Goal: Task Accomplishment & Management: Use online tool/utility

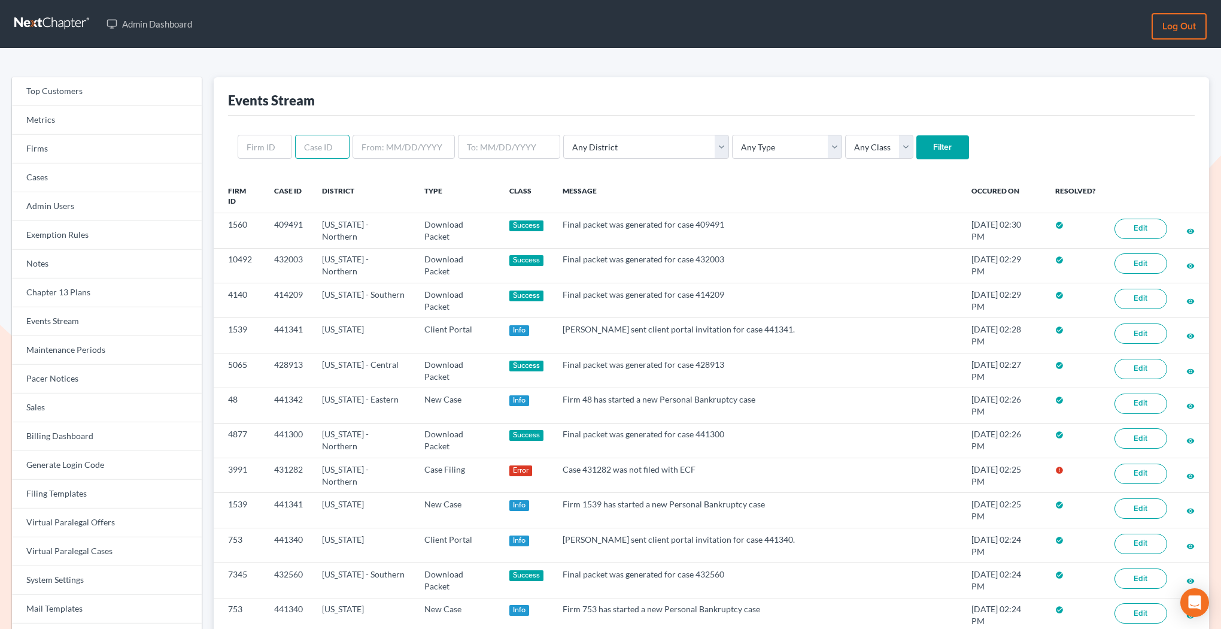
click at [320, 154] on input "text" at bounding box center [322, 147] width 54 height 24
click at [142, 137] on link "Firms" at bounding box center [107, 149] width 190 height 29
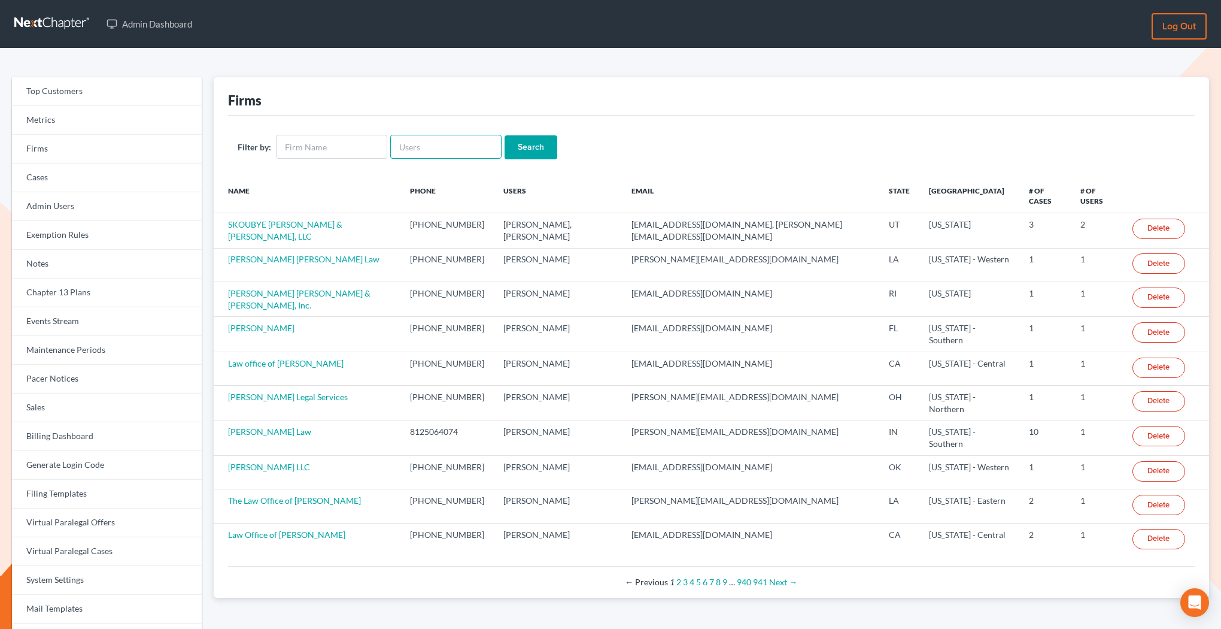
click at [446, 143] on input "text" at bounding box center [445, 147] width 111 height 24
paste input "june@beaconlawyer.com"
type input "june@beaconlawyer.com"
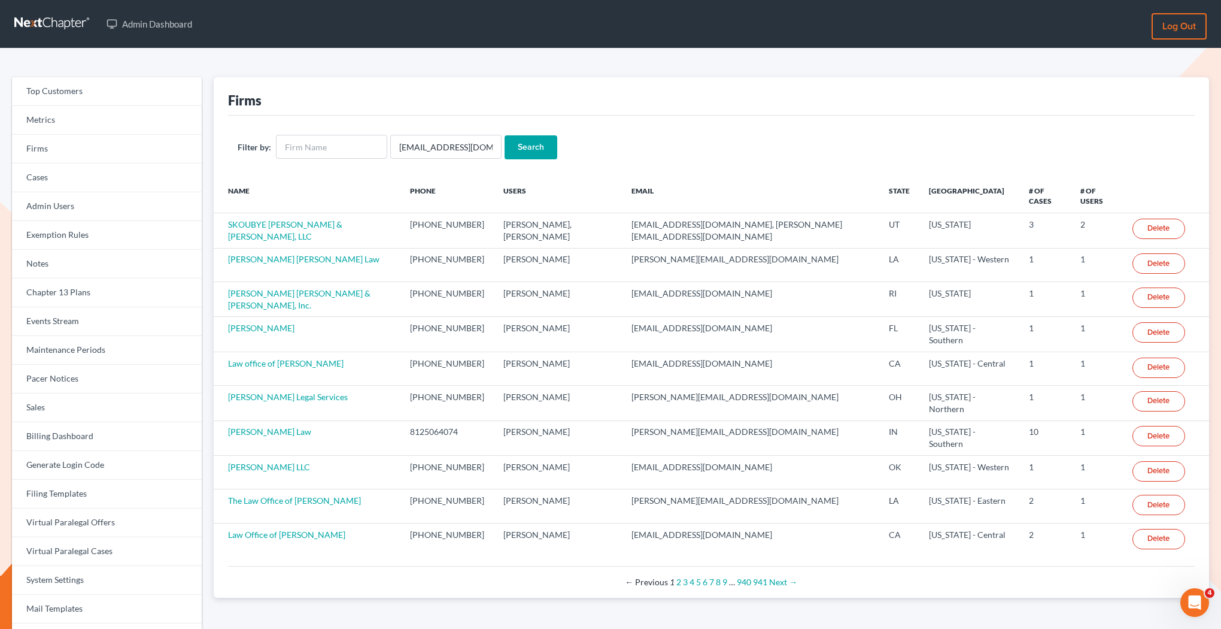
click at [535, 152] on input "Search" at bounding box center [531, 147] width 53 height 24
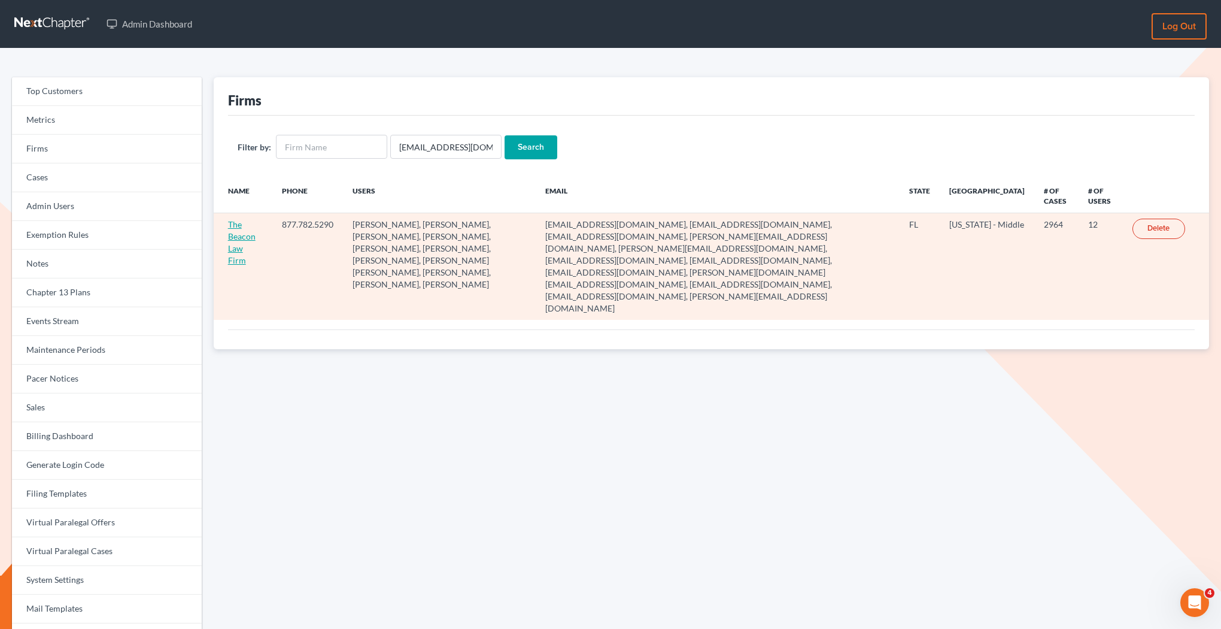
click at [251, 239] on link "The Beacon Law Firm" at bounding box center [242, 242] width 28 height 46
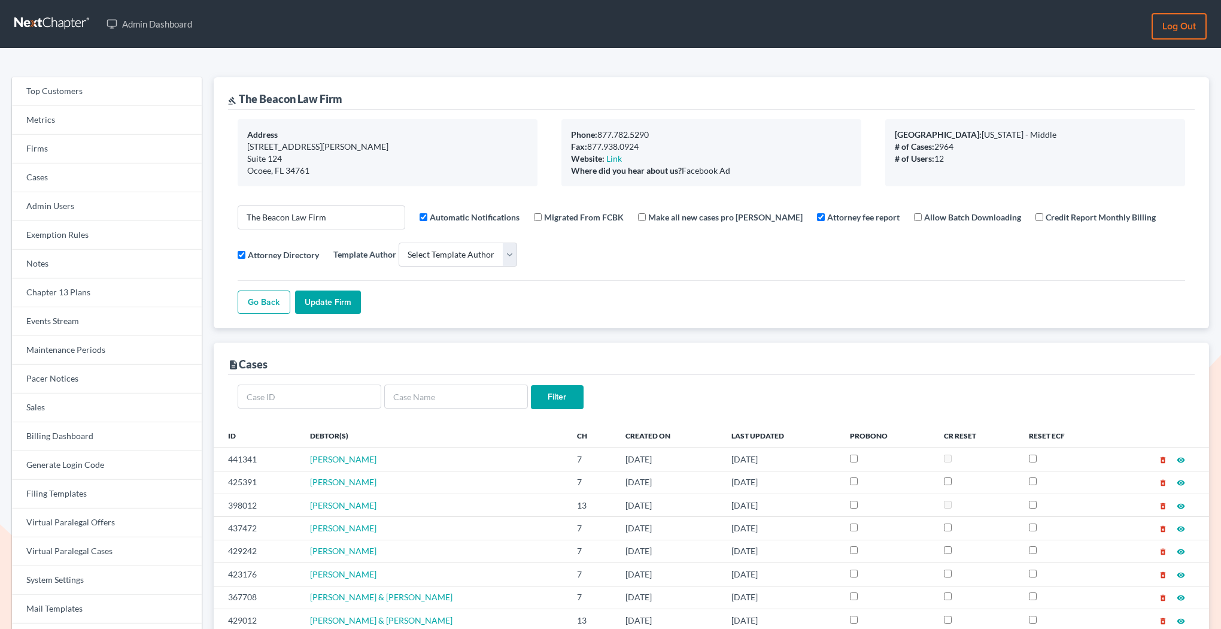
select select
click at [84, 145] on link "Firms" at bounding box center [107, 149] width 190 height 29
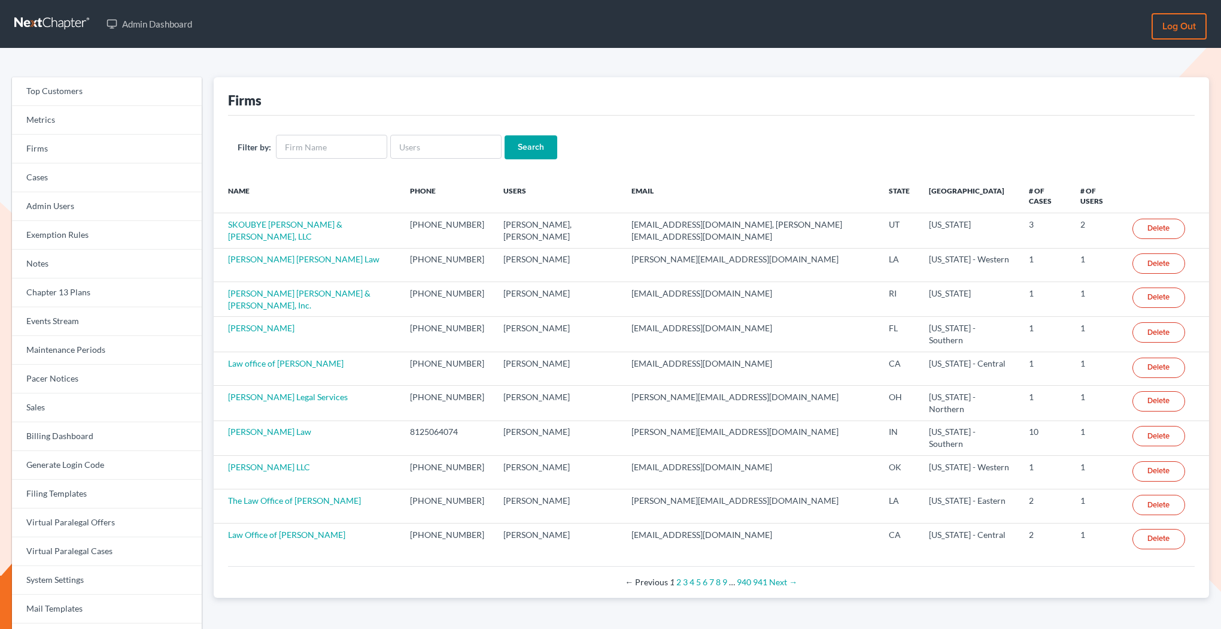
click at [414, 151] on input "text" at bounding box center [445, 147] width 111 height 24
type input "carolyncole@oltanow.com"
click at [530, 147] on input "Search" at bounding box center [531, 147] width 53 height 24
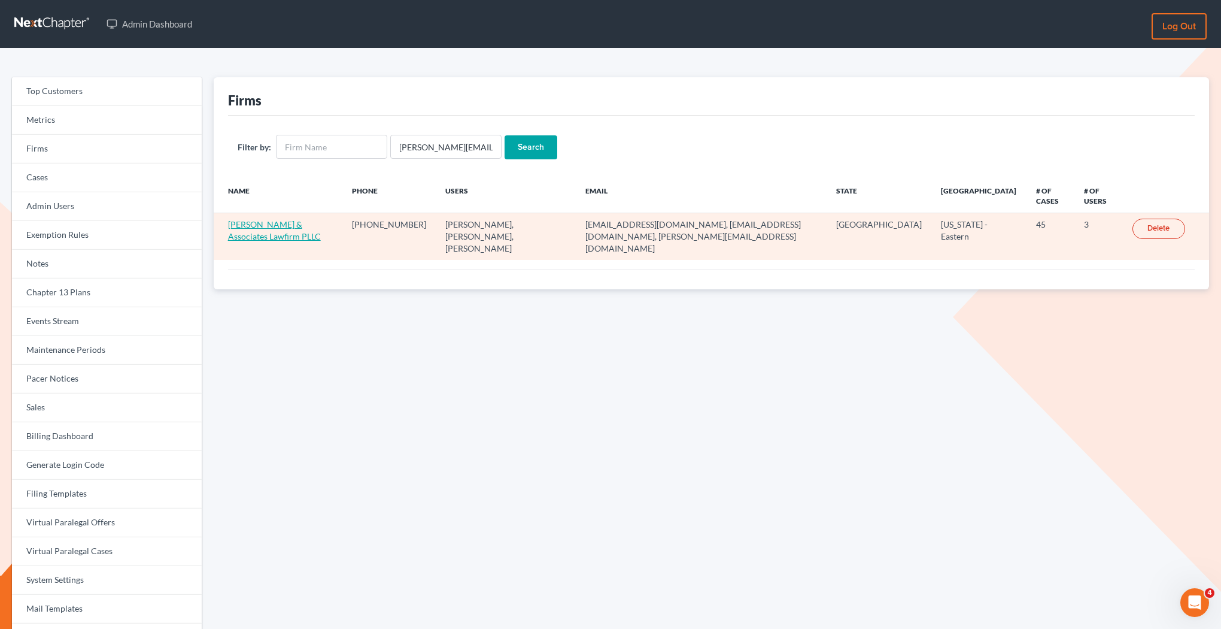
click at [301, 219] on link "[PERSON_NAME] & Associates Lawfirm PLLC" at bounding box center [274, 230] width 93 height 22
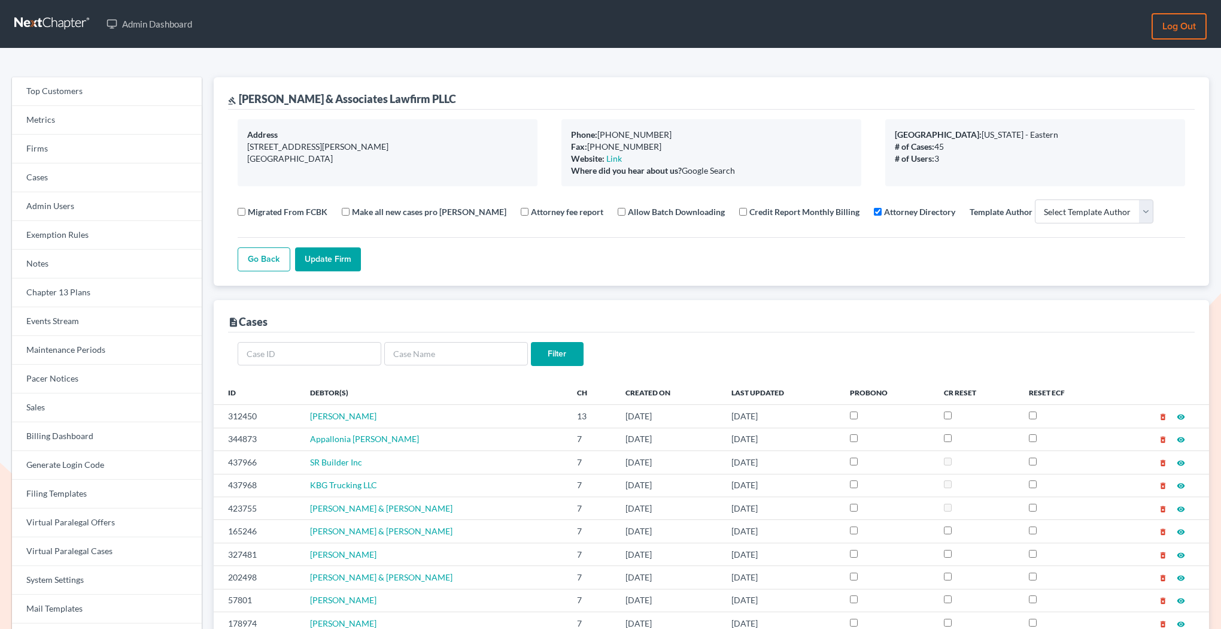
select select
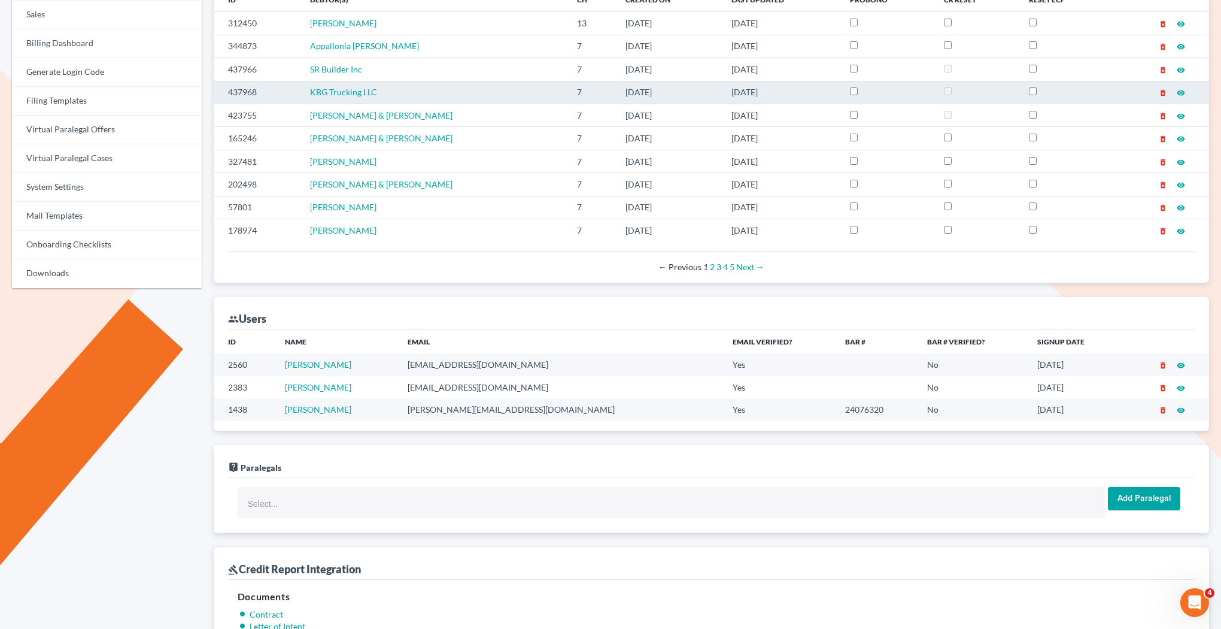
scroll to position [572, 0]
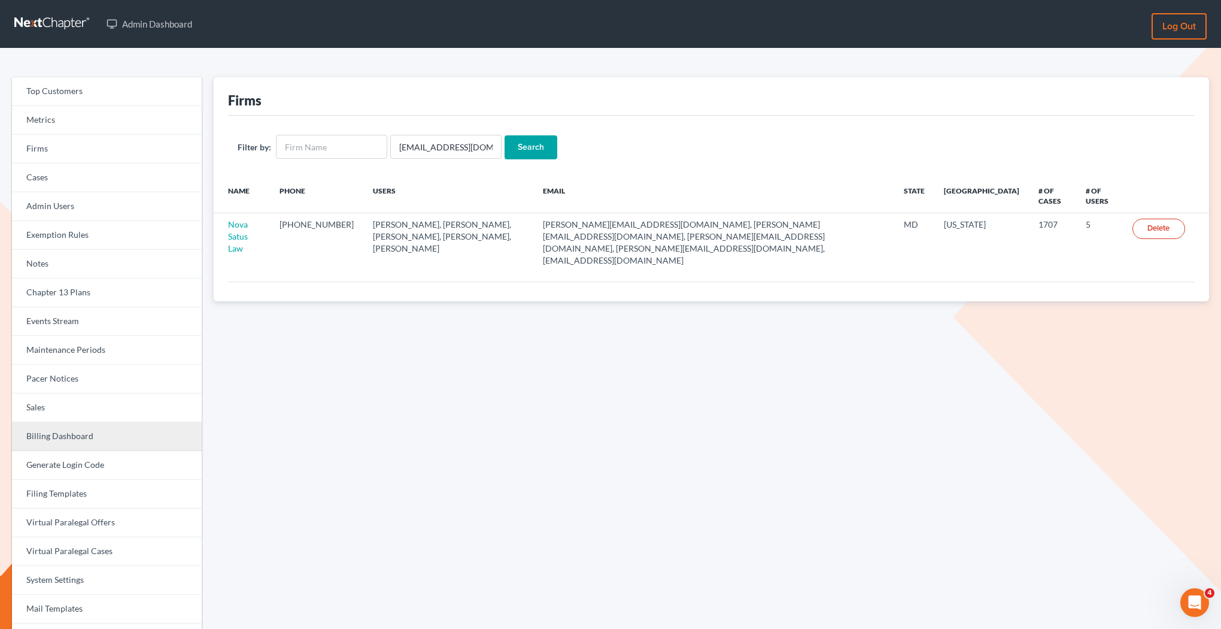
click at [56, 434] on link "Billing Dashboard" at bounding box center [107, 436] width 190 height 29
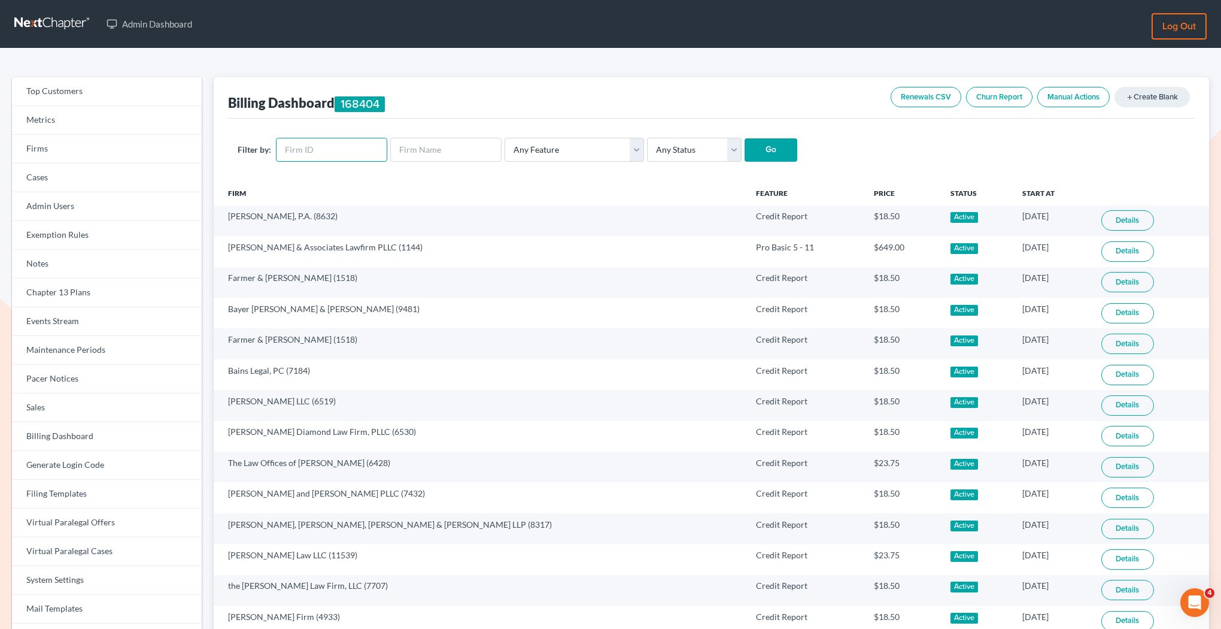
click at [302, 154] on input "text" at bounding box center [331, 150] width 111 height 24
paste input "1144"
type input "1144"
click at [764, 159] on input "Go" at bounding box center [771, 150] width 53 height 24
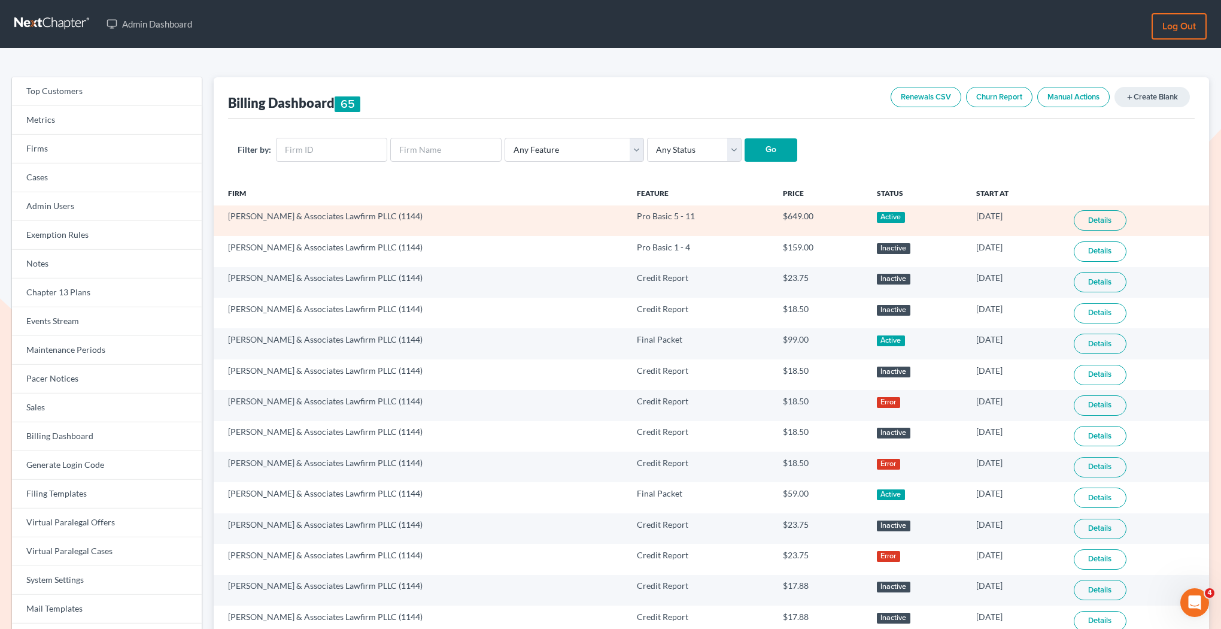
click at [1078, 223] on link "Details" at bounding box center [1100, 220] width 53 height 20
